Goal: Task Accomplishment & Management: Use online tool/utility

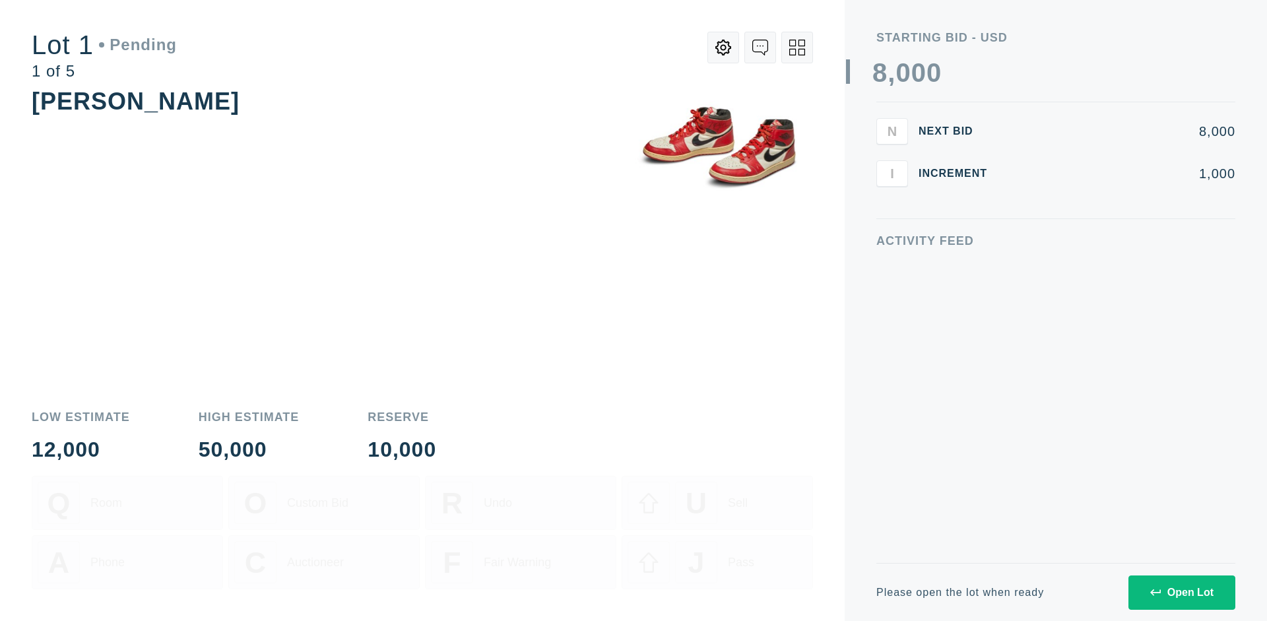
click at [1181, 592] on div "Open Lot" at bounding box center [1181, 592] width 63 height 12
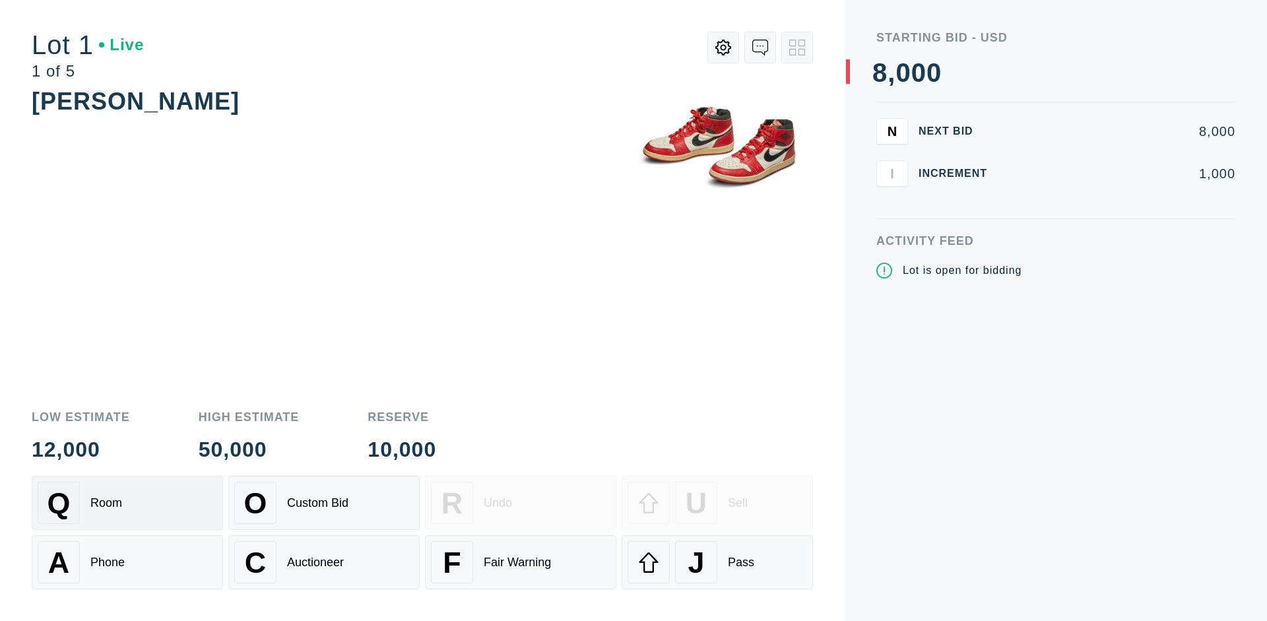
click at [127, 503] on div "Q Room" at bounding box center [127, 503] width 179 height 42
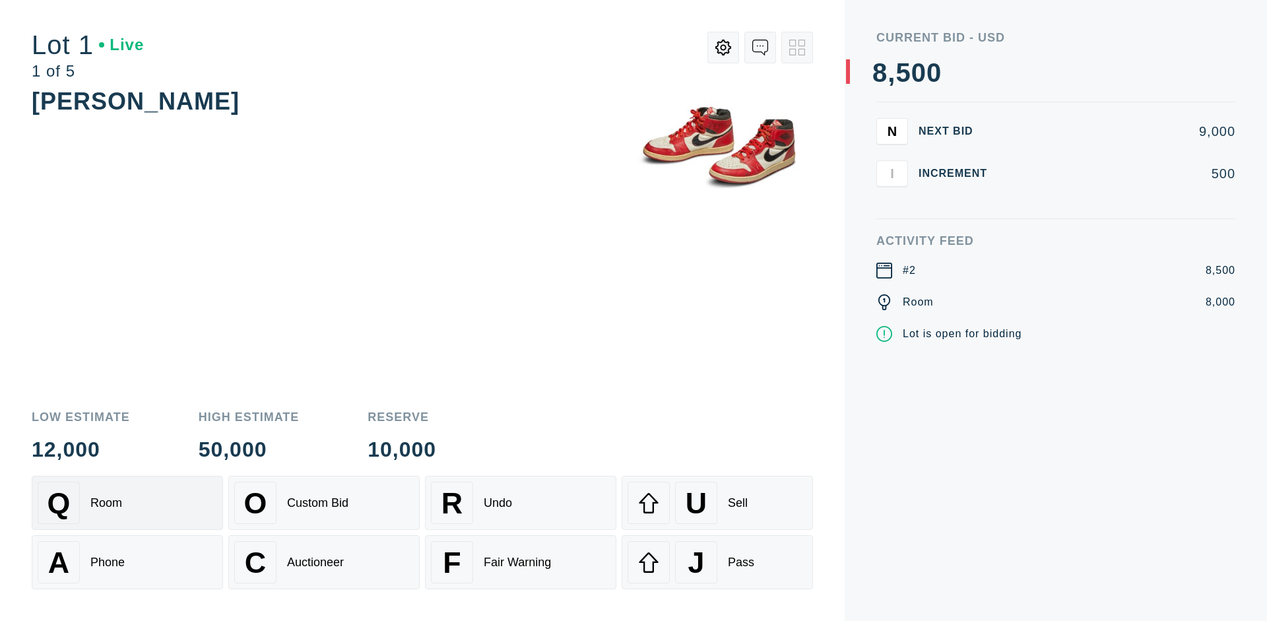
click at [127, 503] on div "Q Room" at bounding box center [127, 503] width 179 height 42
click at [127, 562] on div "A Phone" at bounding box center [127, 562] width 179 height 42
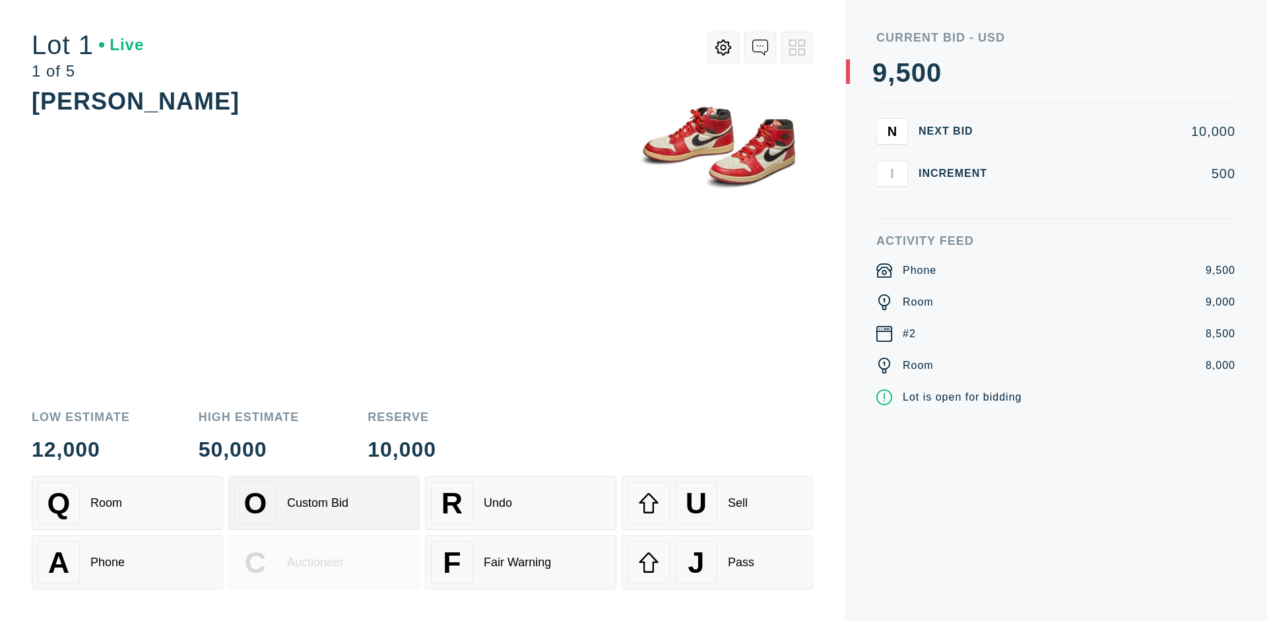
click at [324, 503] on div "Custom Bid" at bounding box center [317, 503] width 61 height 14
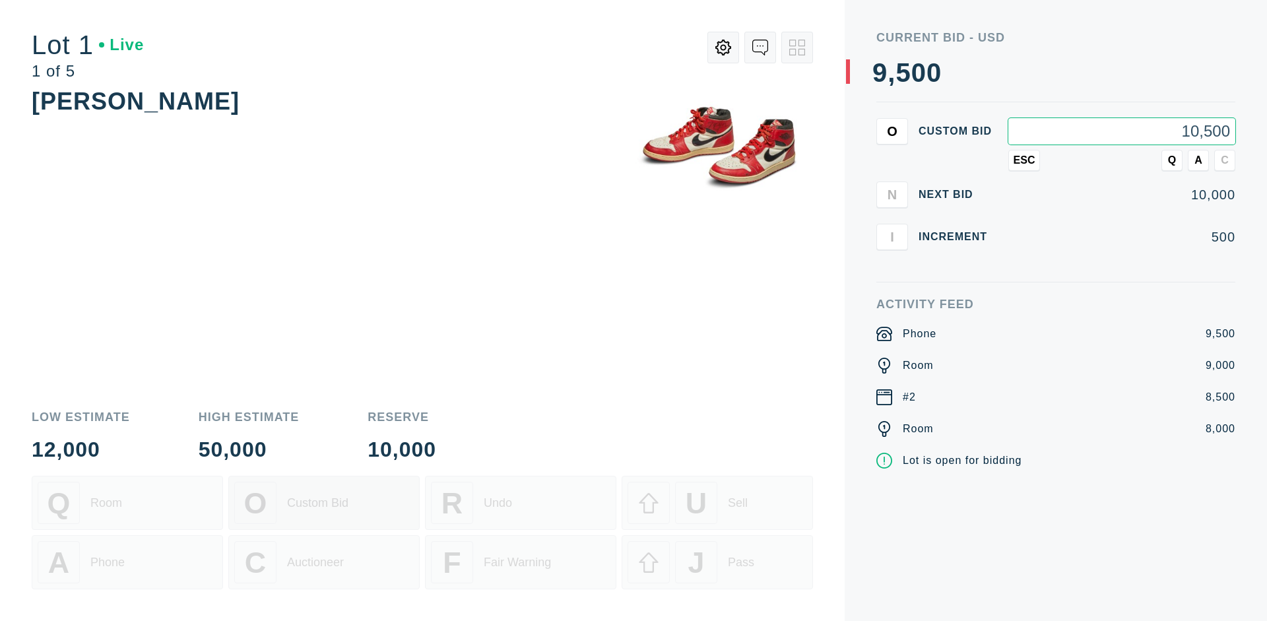
type input "10,500"
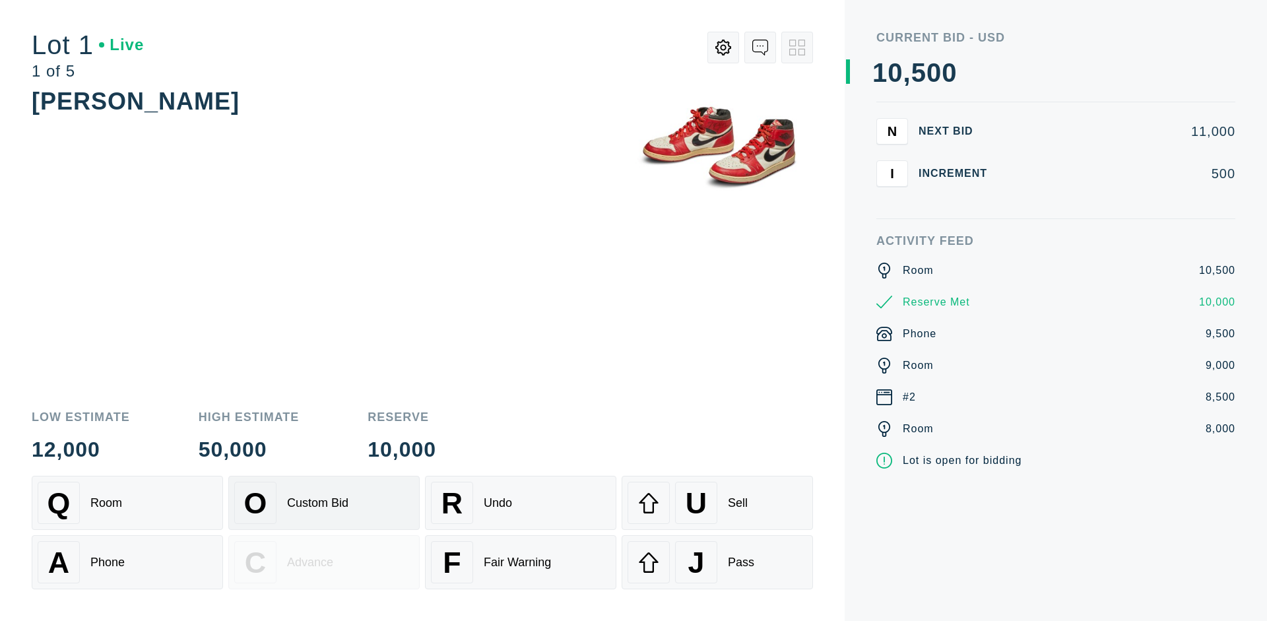
click at [324, 503] on div "Custom Bid" at bounding box center [317, 503] width 61 height 14
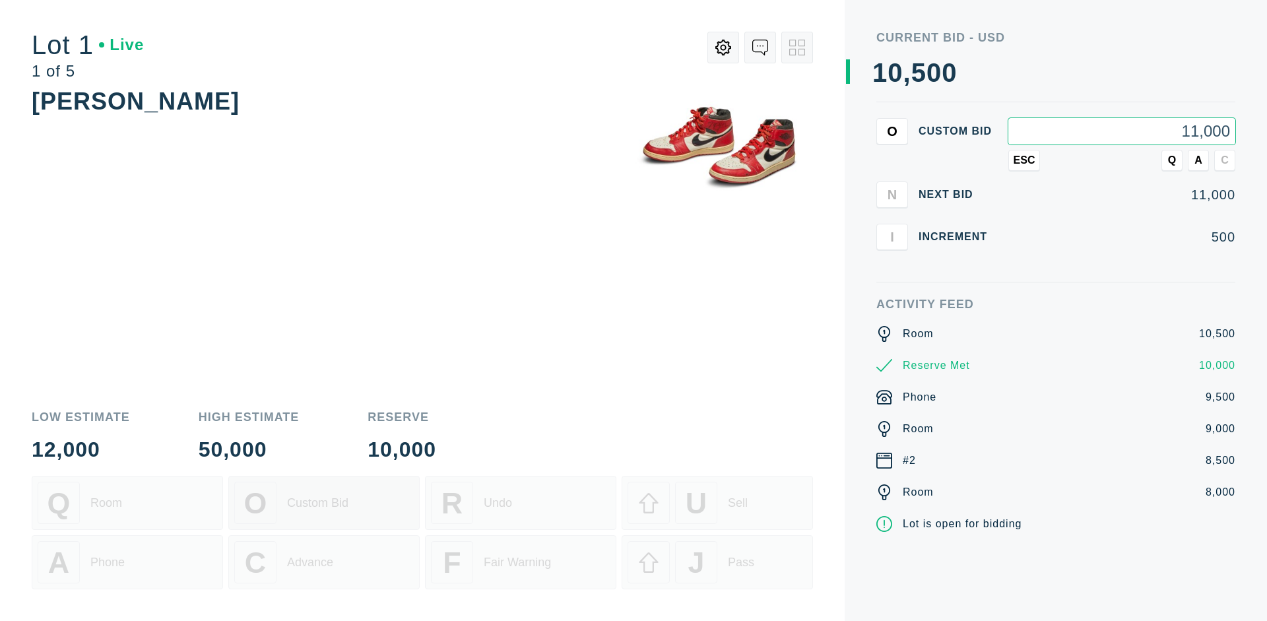
type input "11,000"
